Goal: Browse casually: Explore the website without a specific task or goal

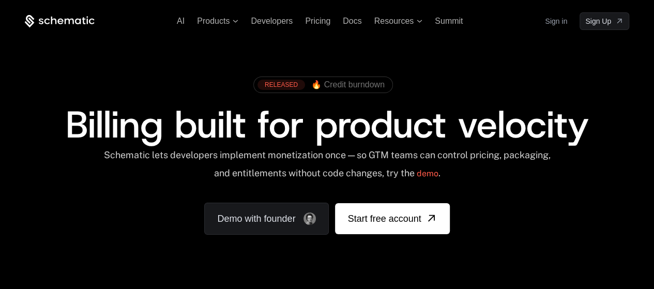
drag, startPoint x: 321, startPoint y: 109, endPoint x: 205, endPoint y: 124, distance: 116.8
click at [205, 124] on span "Billing built for product velocity" at bounding box center [326, 125] width 523 height 50
click at [179, 130] on span "Billing built for product velocity" at bounding box center [326, 125] width 523 height 50
drag, startPoint x: 179, startPoint y: 130, endPoint x: 217, endPoint y: 125, distance: 38.7
click at [217, 125] on span "Billing built for product velocity" at bounding box center [326, 125] width 523 height 50
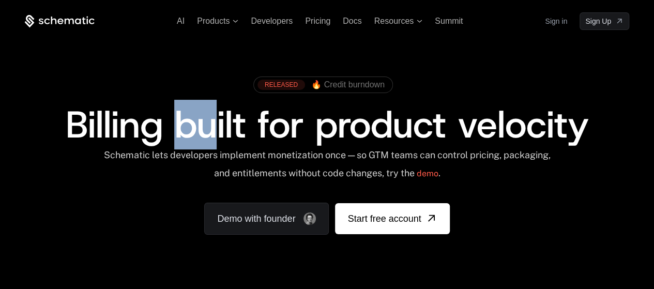
click at [217, 125] on span "Billing built for product velocity" at bounding box center [326, 125] width 523 height 50
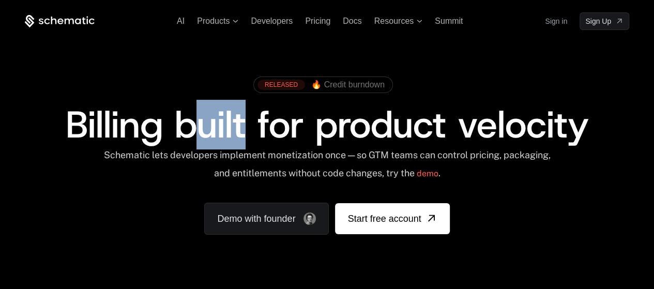
drag, startPoint x: 249, startPoint y: 128, endPoint x: 174, endPoint y: 132, distance: 75.1
click at [174, 132] on span "Billing built for product velocity" at bounding box center [326, 125] width 523 height 50
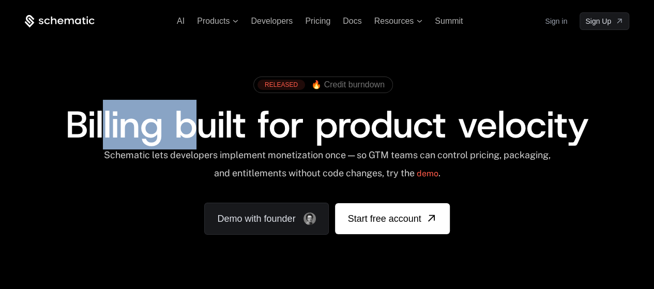
drag, startPoint x: 194, startPoint y: 144, endPoint x: 92, endPoint y: 140, distance: 102.5
click at [92, 140] on span "Billing built for product velocity" at bounding box center [326, 125] width 523 height 50
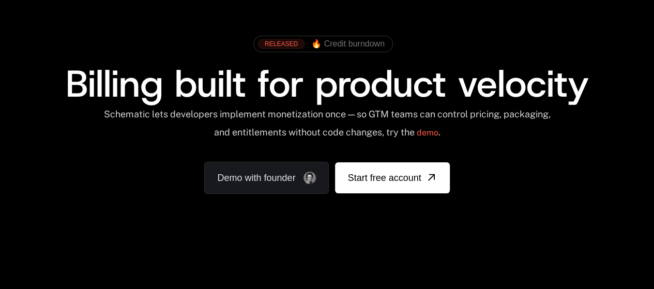
scroll to position [42, 0]
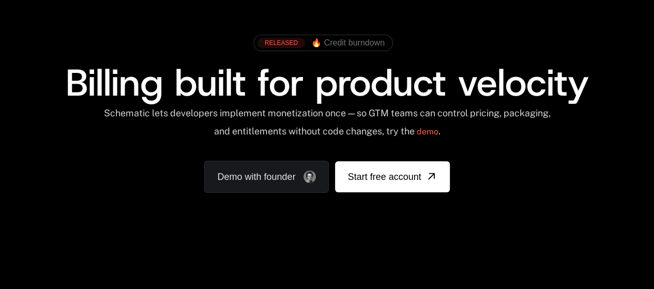
drag, startPoint x: 114, startPoint y: 96, endPoint x: 191, endPoint y: 110, distance: 78.7
click at [191, 110] on div "RELEASED 🔥 Credit burndown Billing built for product velocity Schematic lets de…" at bounding box center [327, 110] width 605 height 163
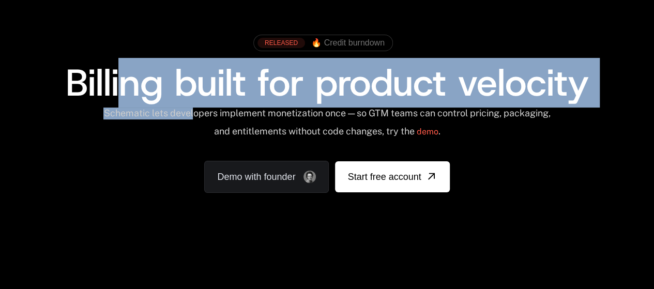
click at [191, 110] on div "Schematic lets developers implement monetization once — so GTM teams can contro…" at bounding box center [327, 126] width 454 height 37
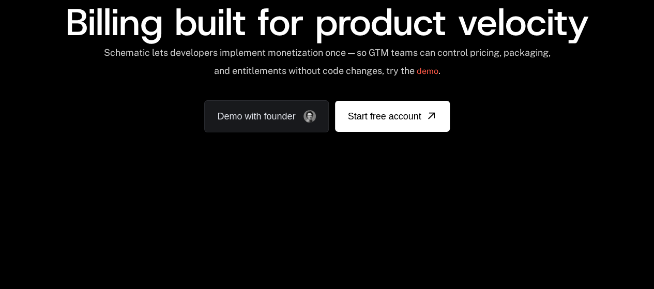
scroll to position [103, 0]
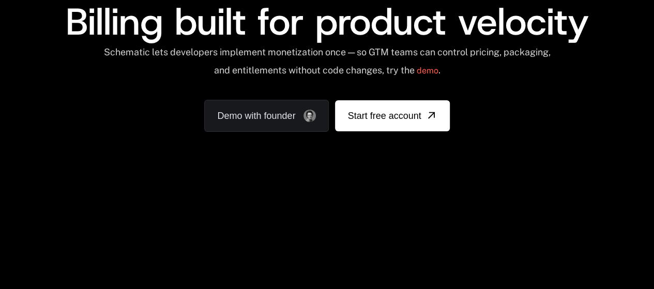
drag, startPoint x: 231, startPoint y: 208, endPoint x: 167, endPoint y: 218, distance: 64.9
click at [167, 218] on div "Your browser does not support the video tag." at bounding box center [327, 208] width 654 height 436
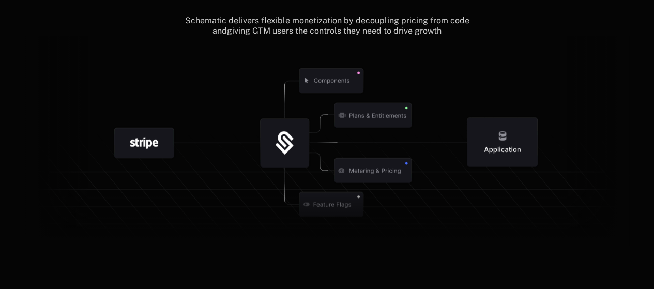
scroll to position [1237, 0]
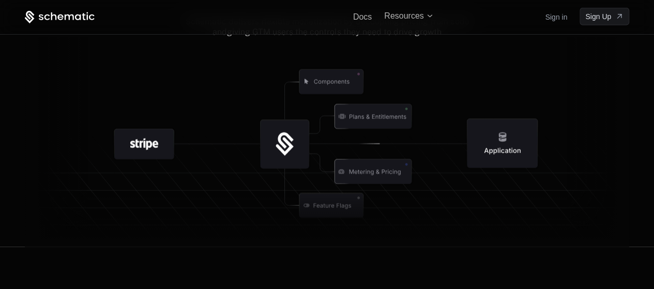
drag, startPoint x: 179, startPoint y: 189, endPoint x: 174, endPoint y: 188, distance: 5.2
click at [174, 189] on icon at bounding box center [327, 218] width 605 height 58
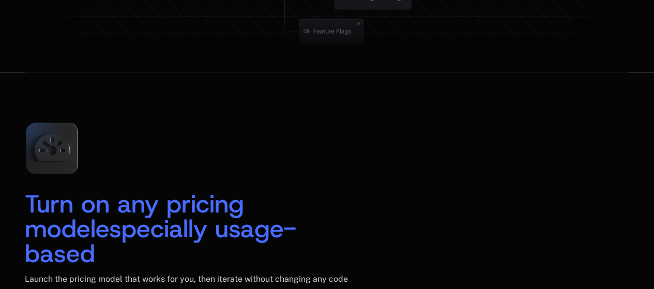
scroll to position [1412, 0]
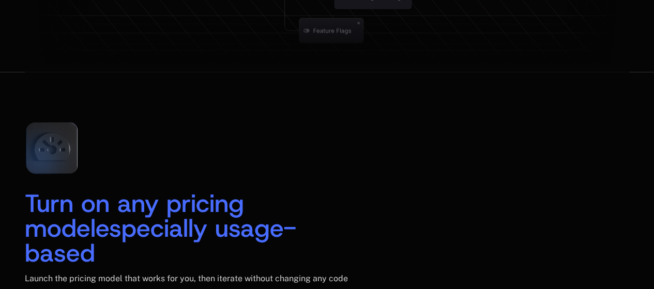
drag, startPoint x: 131, startPoint y: 203, endPoint x: 150, endPoint y: 204, distance: 18.7
click at [150, 204] on span "Turn on any pricing model" at bounding box center [138, 216] width 227 height 58
drag, startPoint x: 116, startPoint y: 208, endPoint x: 178, endPoint y: 207, distance: 61.6
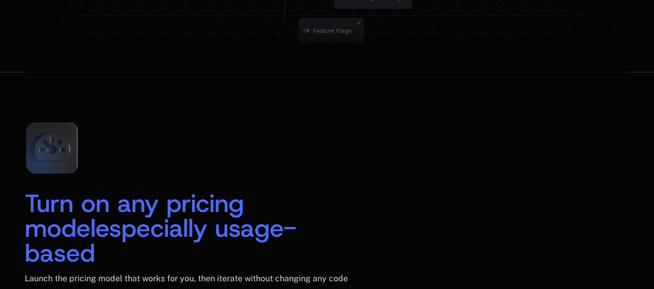
click at [178, 207] on span "Turn on any pricing model" at bounding box center [138, 216] width 227 height 58
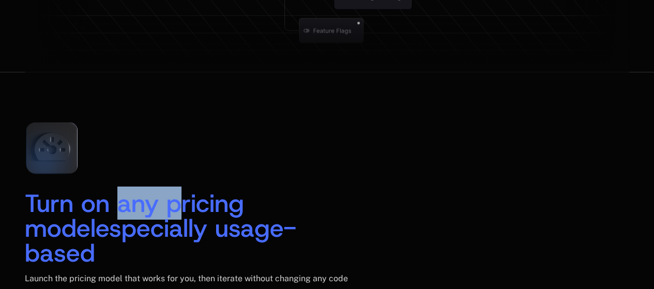
click at [178, 207] on span "Turn on any pricing model" at bounding box center [138, 216] width 227 height 58
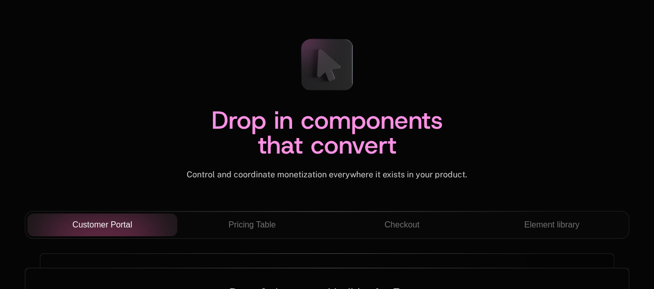
scroll to position [3569, 0]
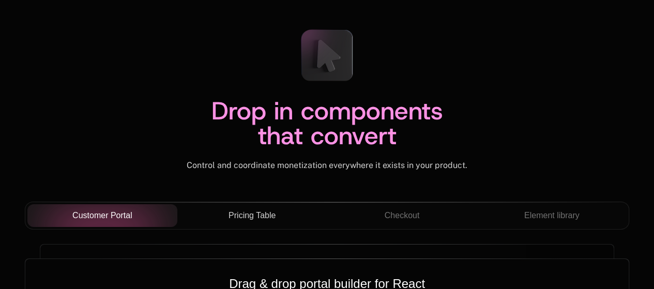
click at [221, 209] on div "Pricing Table" at bounding box center [252, 215] width 133 height 12
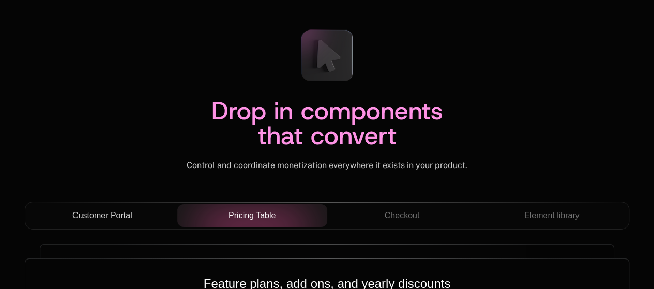
click at [147, 209] on div "Customer Portal" at bounding box center [102, 215] width 133 height 12
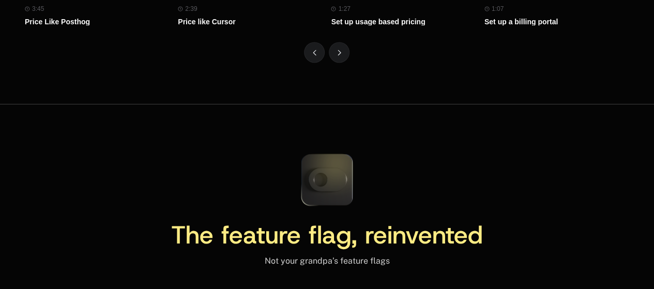
scroll to position [4662, 0]
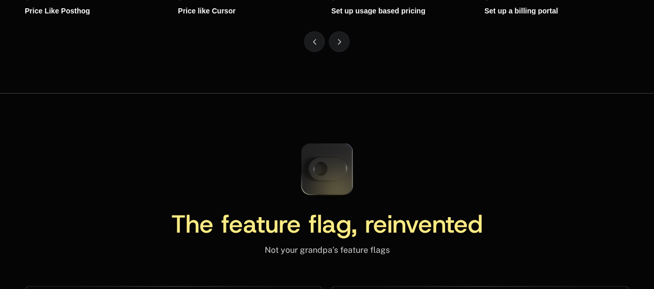
drag, startPoint x: 348, startPoint y: 178, endPoint x: 303, endPoint y: 184, distance: 44.8
click at [303, 207] on span "The feature flag, reinvented" at bounding box center [327, 223] width 312 height 33
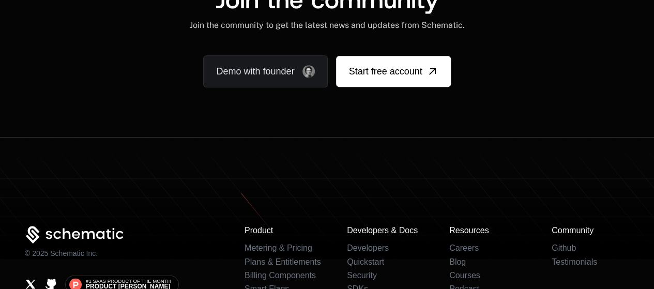
scroll to position [6441, 0]
